Goal: Information Seeking & Learning: Find specific fact

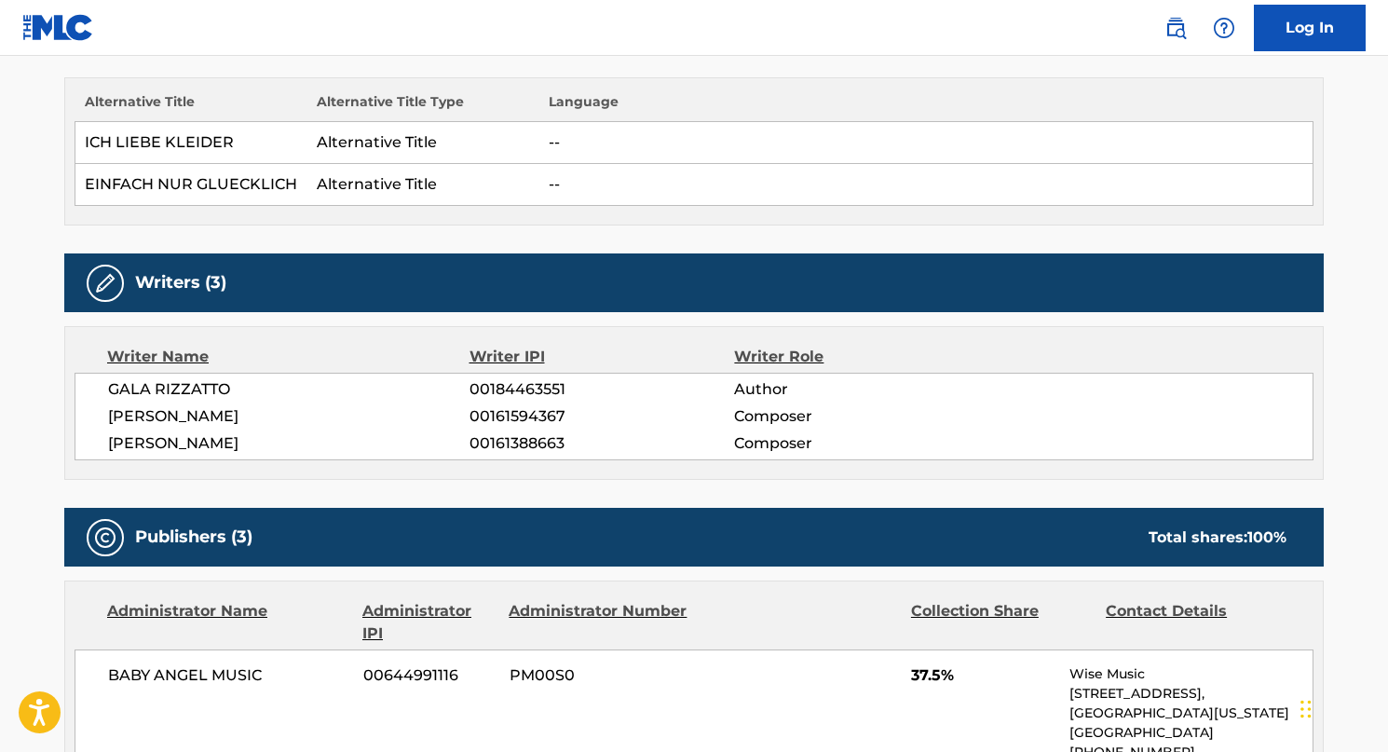
scroll to position [534, 0]
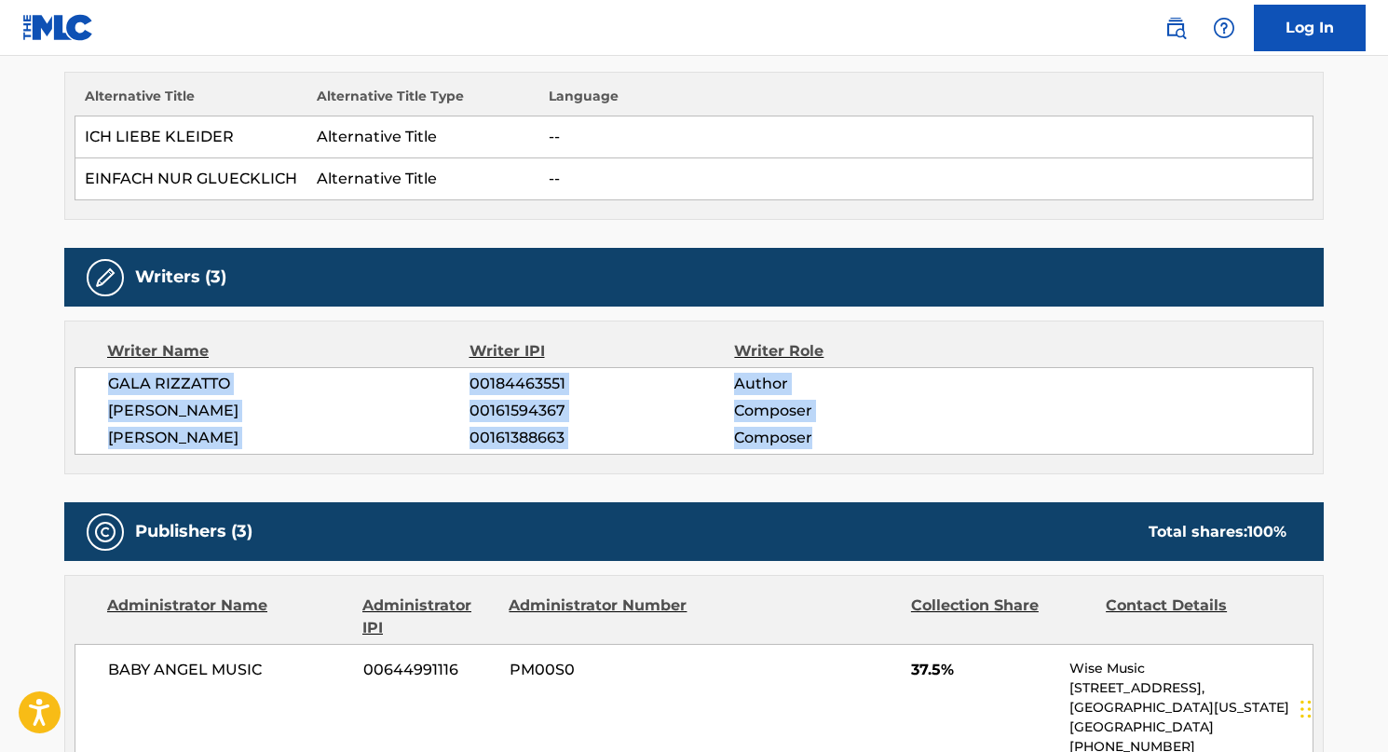
drag, startPoint x: 869, startPoint y: 444, endPoint x: 78, endPoint y: 390, distance: 793.0
click at [75, 392] on div "GALA RIZZATTO 00184463551 Author [PERSON_NAME] 00161594367 Composer [PERSON_NAM…" at bounding box center [694, 411] width 1239 height 88
copy div "GALA RIZZATTO 00184463551 Author [PERSON_NAME] 00161594367 Composer [PERSON_NAM…"
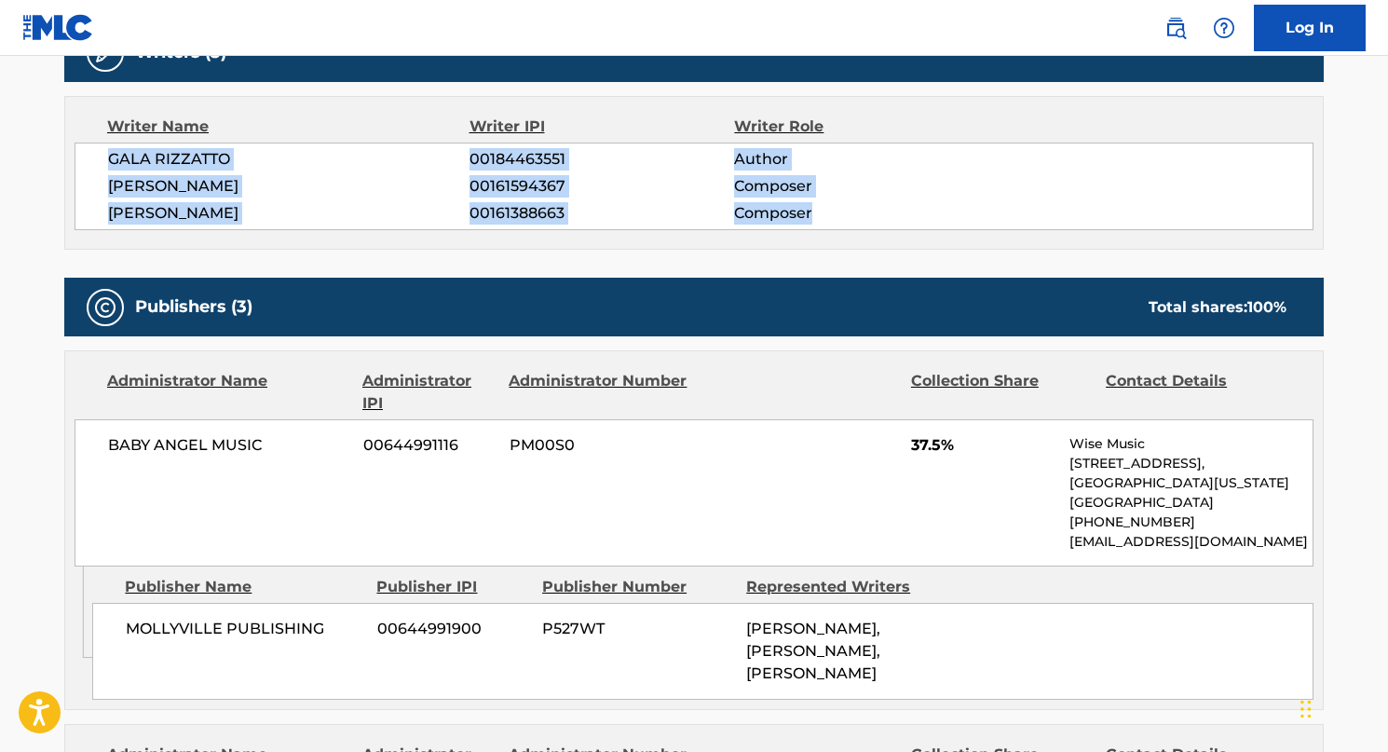
scroll to position [768, 0]
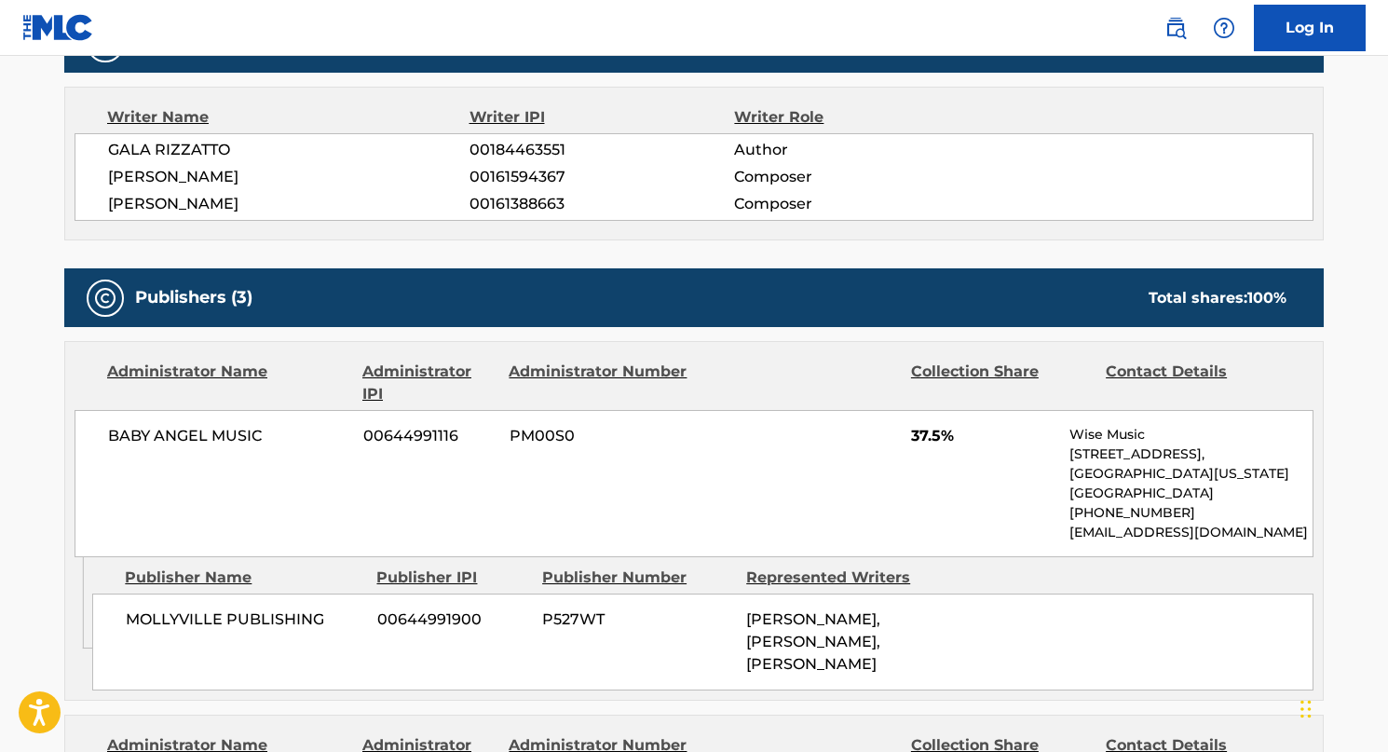
click at [673, 482] on div "BABY ANGEL MUSIC 00644991116 PM00S0 37.5% Wise Music [STREET_ADDRESS][US_STATE]…" at bounding box center [694, 483] width 1239 height 147
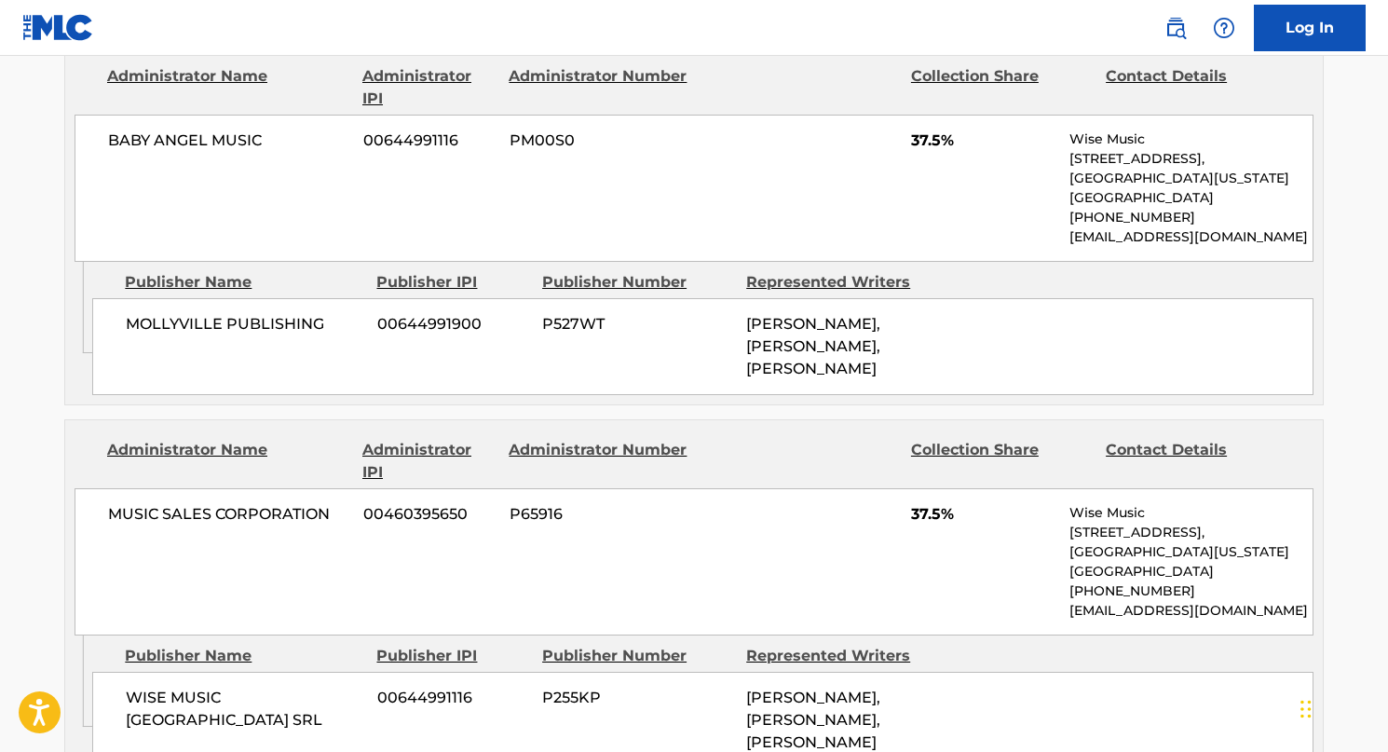
scroll to position [1064, 0]
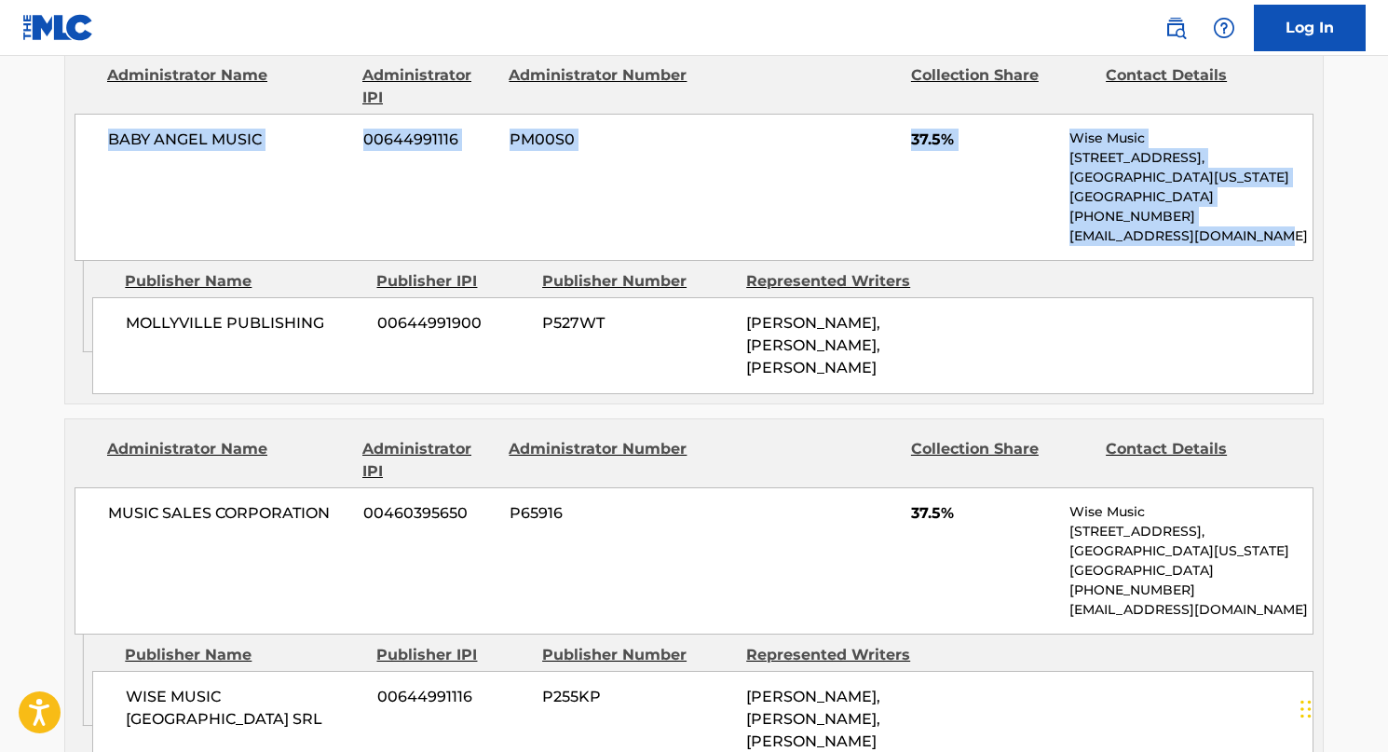
drag, startPoint x: 108, startPoint y: 135, endPoint x: 1268, endPoint y: 233, distance: 1164.3
click at [1268, 233] on div "BABY ANGEL MUSIC 00644991116 PM00S0 37.5% Wise Music [STREET_ADDRESS][US_STATE]…" at bounding box center [694, 187] width 1239 height 147
copy div "BABY ANGEL MUSIC 00644991116 PM00S0 37.5% Wise Music [STREET_ADDRESS][US_STATE]…"
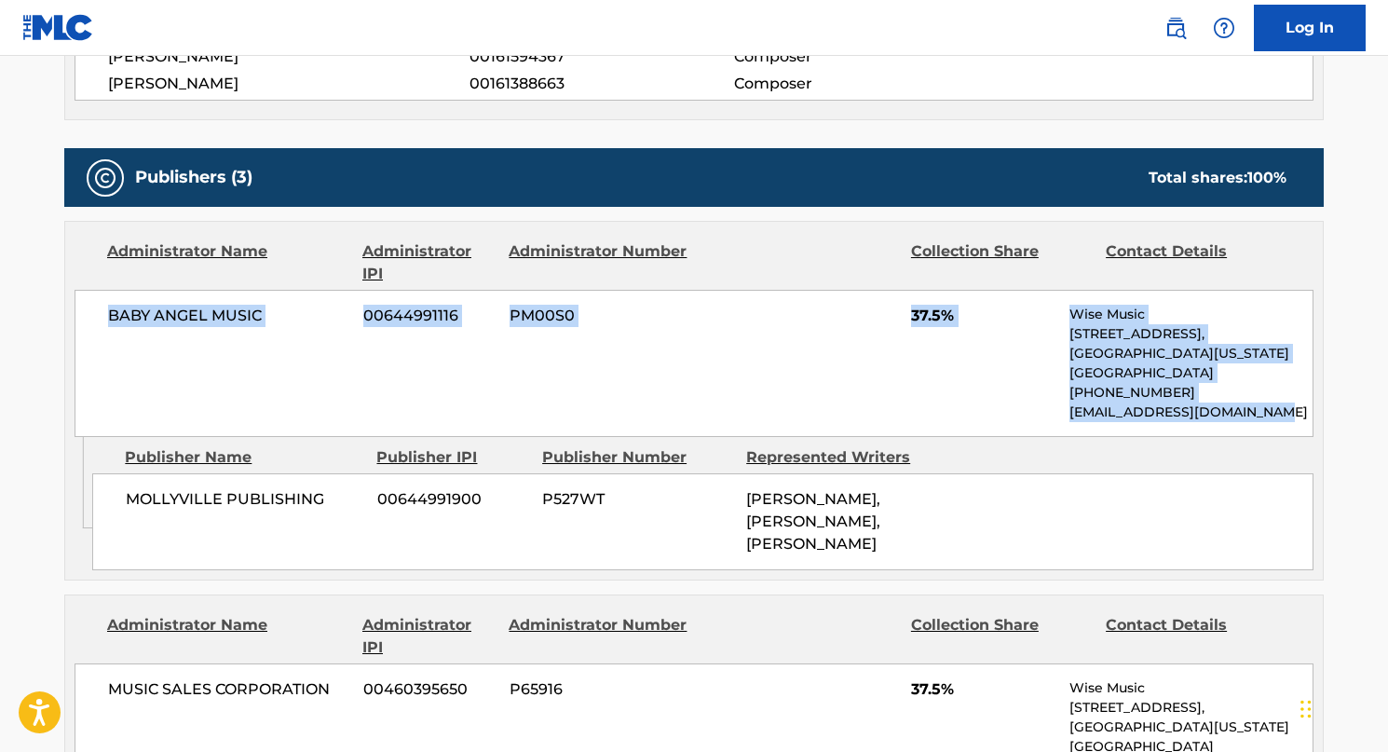
scroll to position [835, 0]
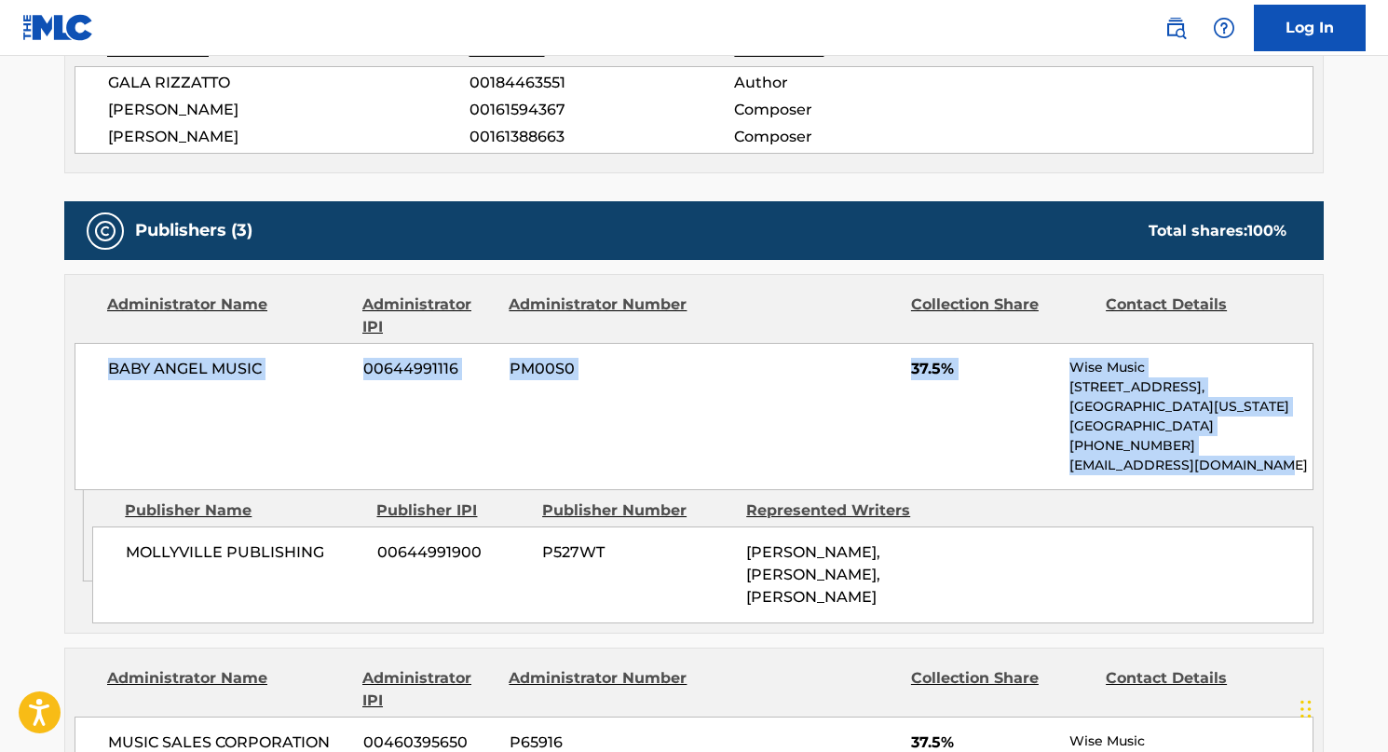
click at [298, 424] on div "BABY ANGEL MUSIC 00644991116 PM00S0 37.5% Wise Music [STREET_ADDRESS][US_STATE]…" at bounding box center [694, 416] width 1239 height 147
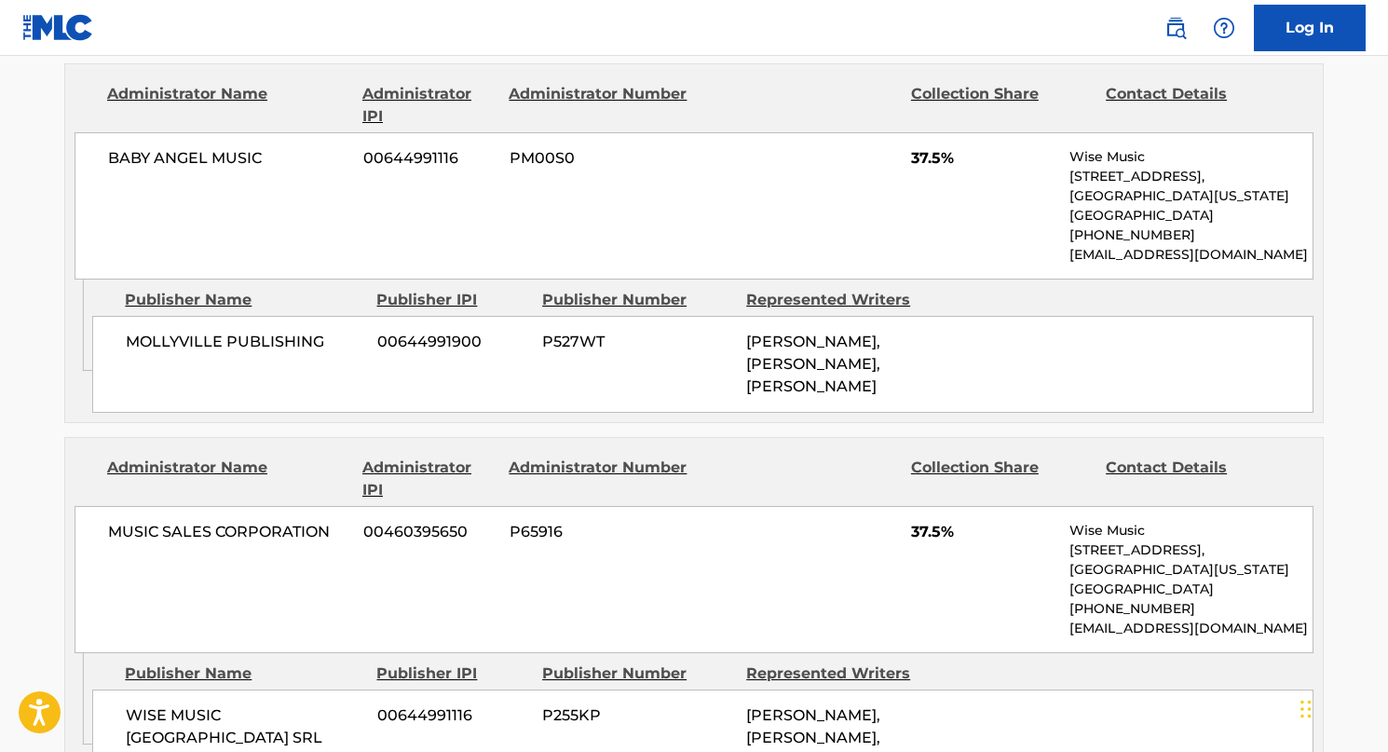
scroll to position [1050, 0]
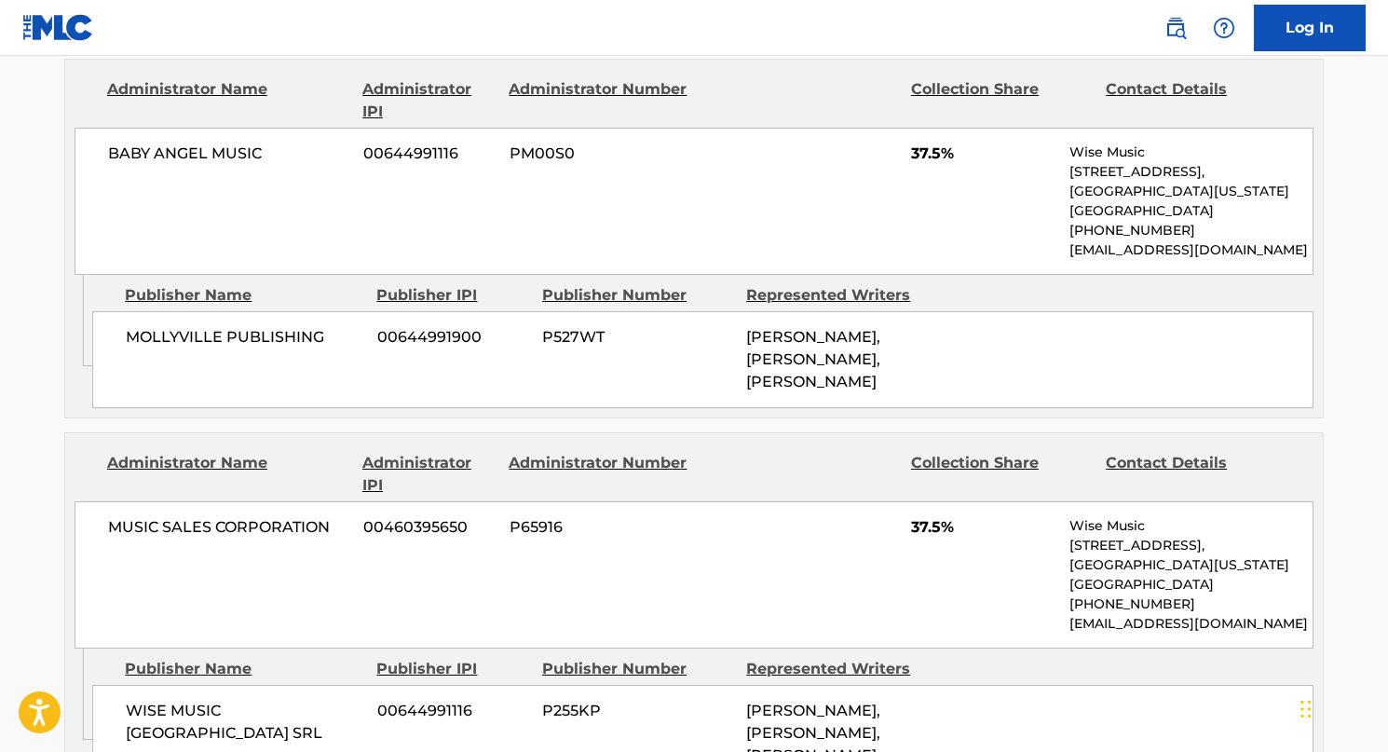
click at [473, 381] on div "MOLLYVILLE PUBLISHING 00644991900 P527WT [PERSON_NAME], [PERSON_NAME], [PERSON_…" at bounding box center [703, 359] width 1222 height 97
drag, startPoint x: 134, startPoint y: 335, endPoint x: 862, endPoint y: 393, distance: 730.1
click at [862, 393] on div "MOLLYVILLE PUBLISHING 00644991900 P527WT [PERSON_NAME], [PERSON_NAME], [PERSON_…" at bounding box center [703, 359] width 1222 height 97
copy div "MOLLYVILLE PUBLISHING 00644991900 P527WT [PERSON_NAME], [PERSON_NAME], [PERSON_…"
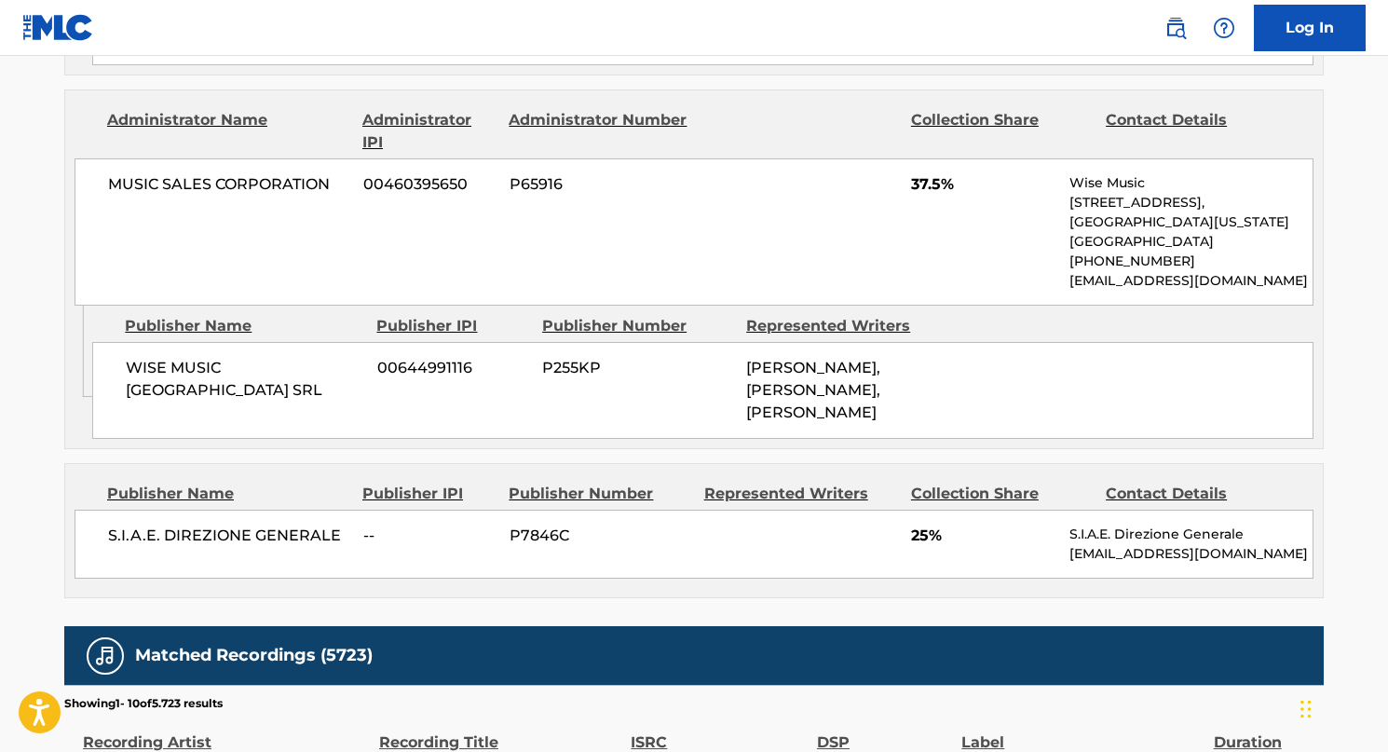
scroll to position [1410, 0]
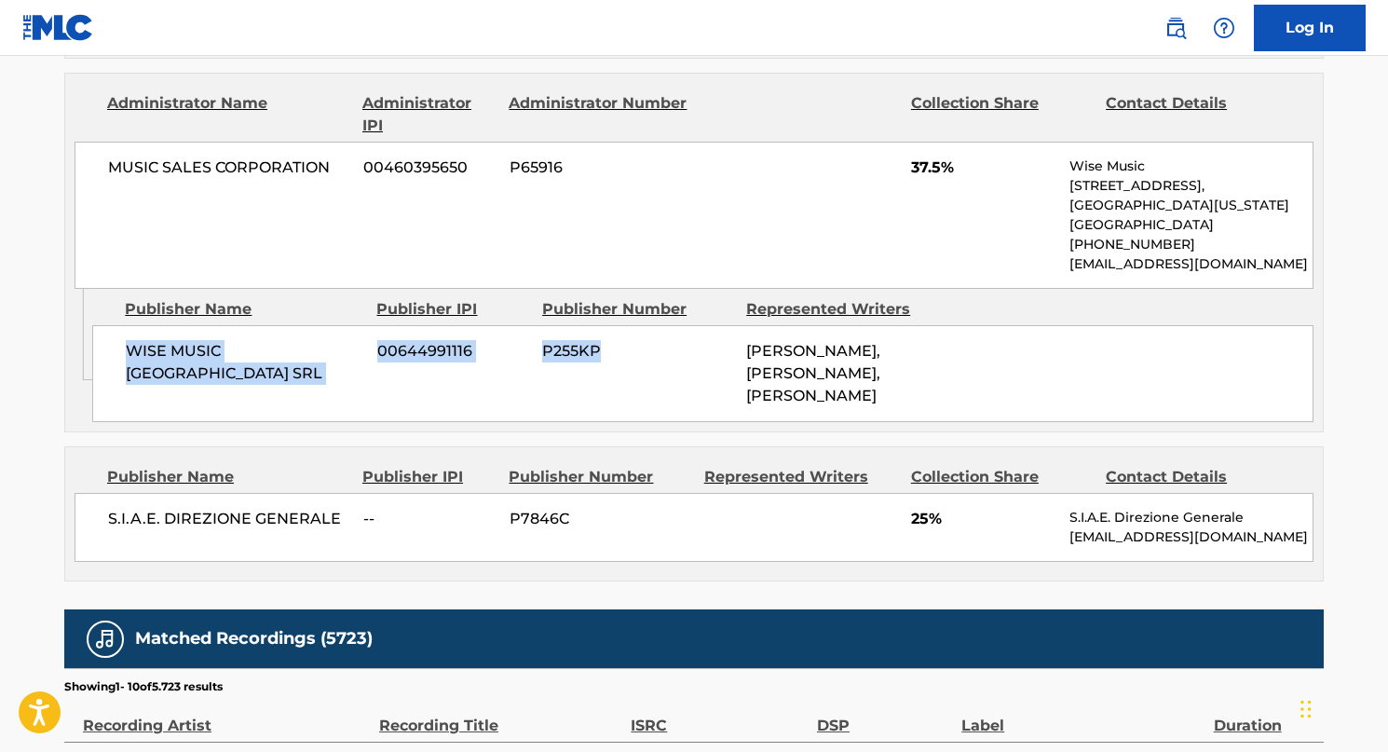
drag, startPoint x: 211, startPoint y: 368, endPoint x: 608, endPoint y: 361, distance: 398.0
click at [609, 361] on div "WISE MUSIC ITALY SRL 00644991116 P255KP [PERSON_NAME], [PERSON_NAME], [PERSON_N…" at bounding box center [703, 373] width 1222 height 97
copy div "WISE MUSIC [GEOGRAPHIC_DATA] SRL 00644991116 P255KP"
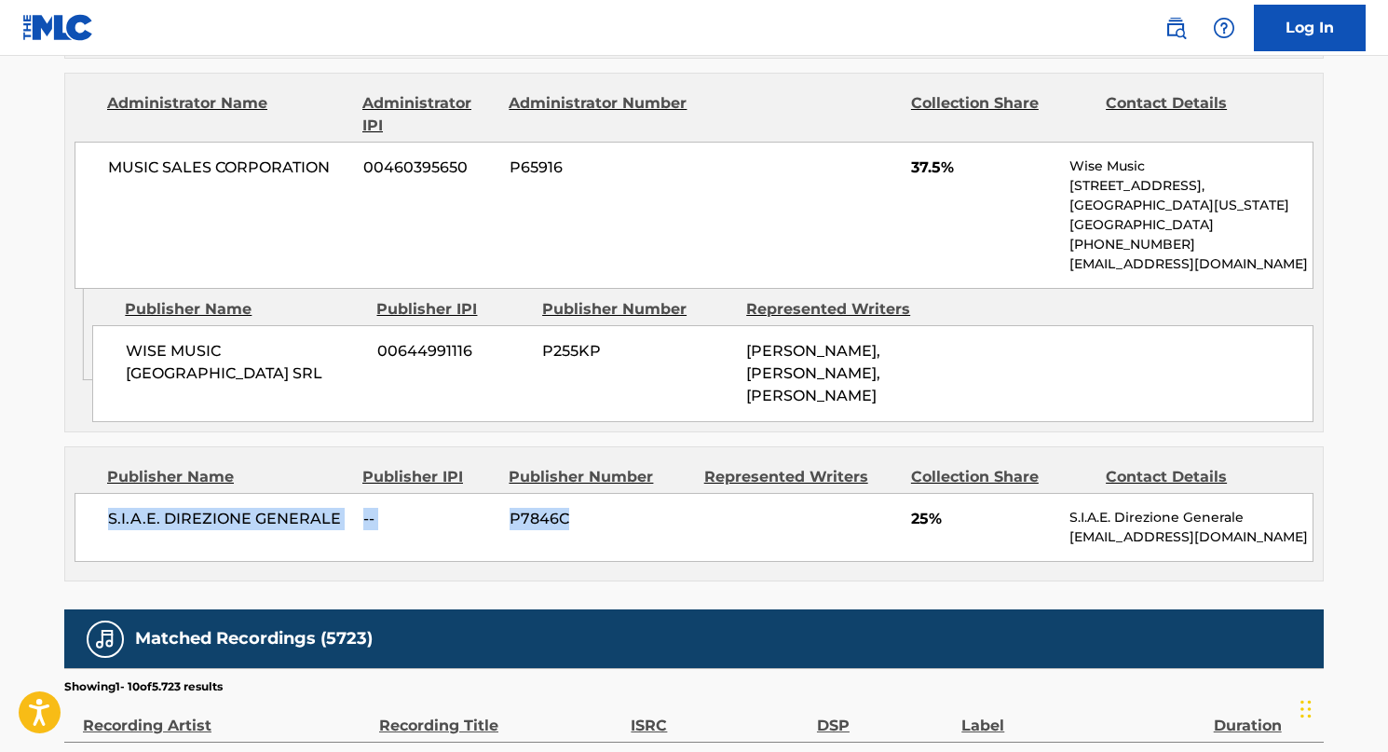
drag, startPoint x: 443, startPoint y: 556, endPoint x: 97, endPoint y: 554, distance: 345.7
click at [91, 558] on div "S.I.A.E. DIREZIONE GENERALE -- P7846C 25% S.I.A.E. Direzione Generale internati…" at bounding box center [694, 527] width 1239 height 69
copy div "S.I.A.E. DIREZIONE GENERALE -- P7846C"
click at [931, 179] on span "37.5%" at bounding box center [983, 168] width 144 height 22
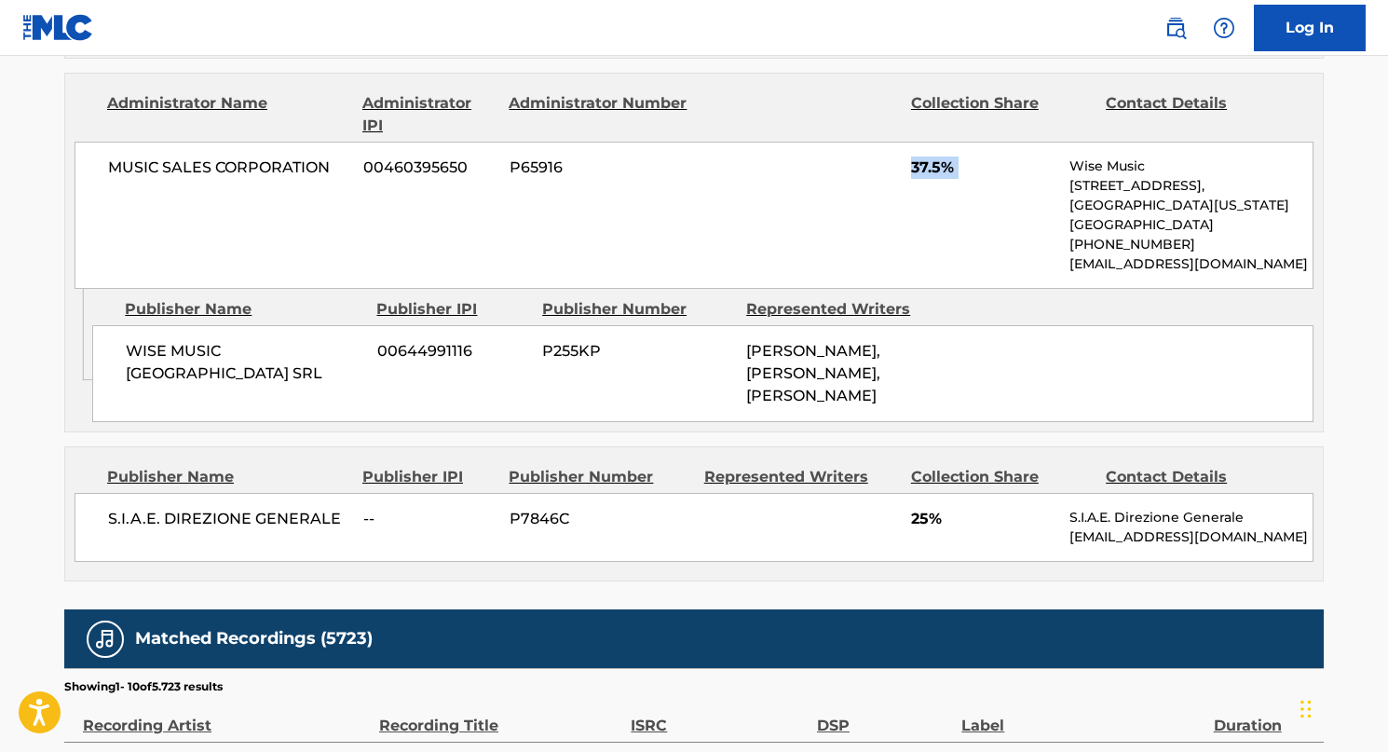
click at [931, 179] on span "37.5%" at bounding box center [983, 168] width 144 height 22
copy div "37.5%"
click at [52, 33] on img at bounding box center [58, 27] width 72 height 27
